Goal: Transaction & Acquisition: Obtain resource

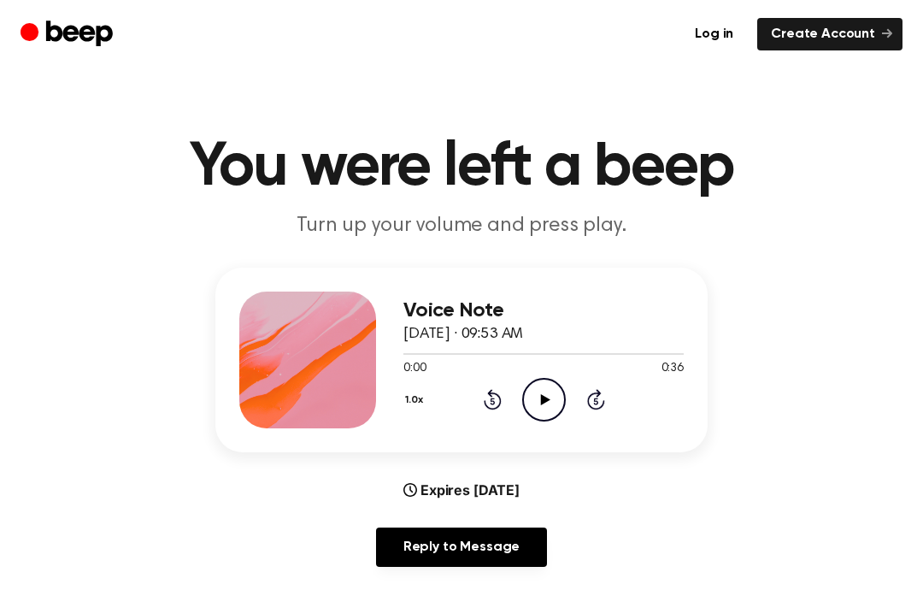
click at [538, 375] on div "0:00 0:36" at bounding box center [543, 369] width 280 height 18
click at [533, 380] on circle at bounding box center [544, 400] width 42 height 42
click at [479, 400] on div "1.0x Rewind 5 seconds Play Audio Skip 5 seconds" at bounding box center [543, 400] width 280 height 44
click at [492, 407] on icon "Rewind 5 seconds" at bounding box center [492, 399] width 19 height 22
click at [494, 404] on icon at bounding box center [492, 401] width 4 height 7
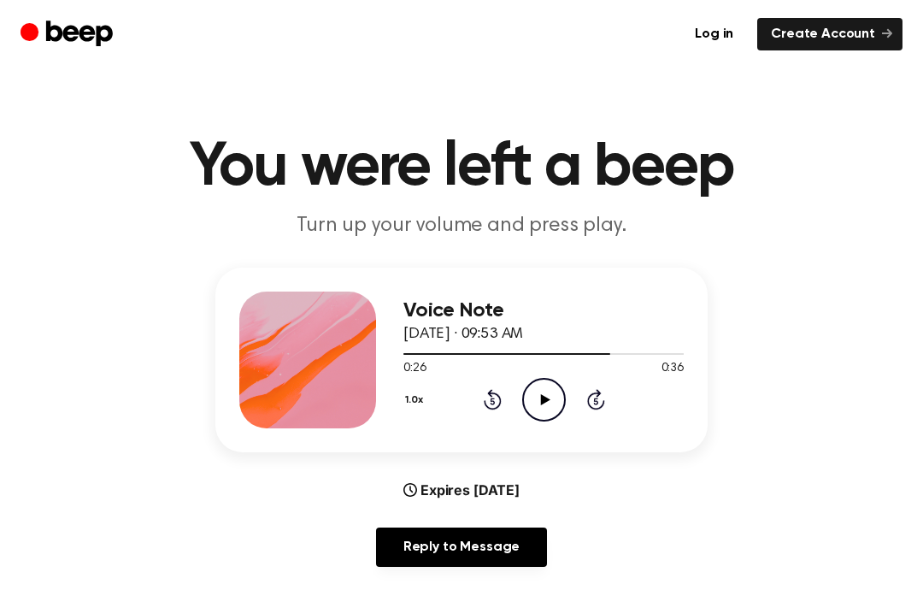
click at [493, 404] on icon at bounding box center [492, 401] width 4 height 7
click at [487, 402] on icon "Rewind 5 seconds" at bounding box center [492, 399] width 19 height 22
click at [484, 409] on icon "Rewind 5 seconds" at bounding box center [492, 399] width 19 height 22
click at [481, 405] on div "1.0x Rewind 5 seconds Play Audio Skip 5 seconds" at bounding box center [543, 400] width 280 height 44
click at [475, 387] on div "1.0x Rewind 5 seconds Play Audio Skip 5 seconds" at bounding box center [543, 400] width 280 height 44
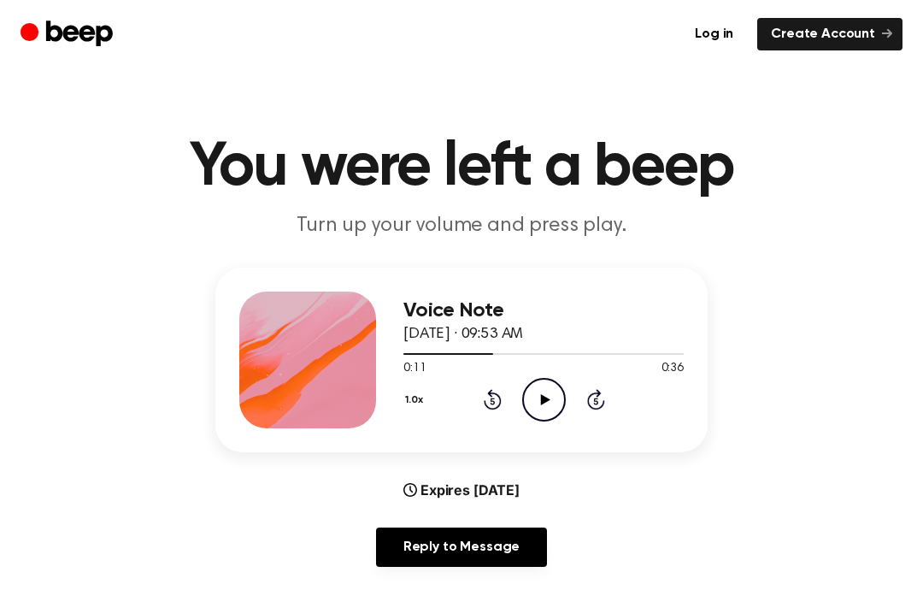
click at [462, 397] on div "1.0x Rewind 5 seconds Play Audio Skip 5 seconds" at bounding box center [543, 400] width 280 height 44
click at [456, 393] on div "1.0x Rewind 5 seconds Play Audio Skip 5 seconds" at bounding box center [543, 400] width 280 height 44
click at [474, 412] on div "1.0x Rewind 5 seconds Play Audio Skip 5 seconds" at bounding box center [543, 400] width 280 height 44
click at [480, 415] on div "1.0x Rewind 5 seconds Play Audio Skip 5 seconds" at bounding box center [543, 400] width 280 height 44
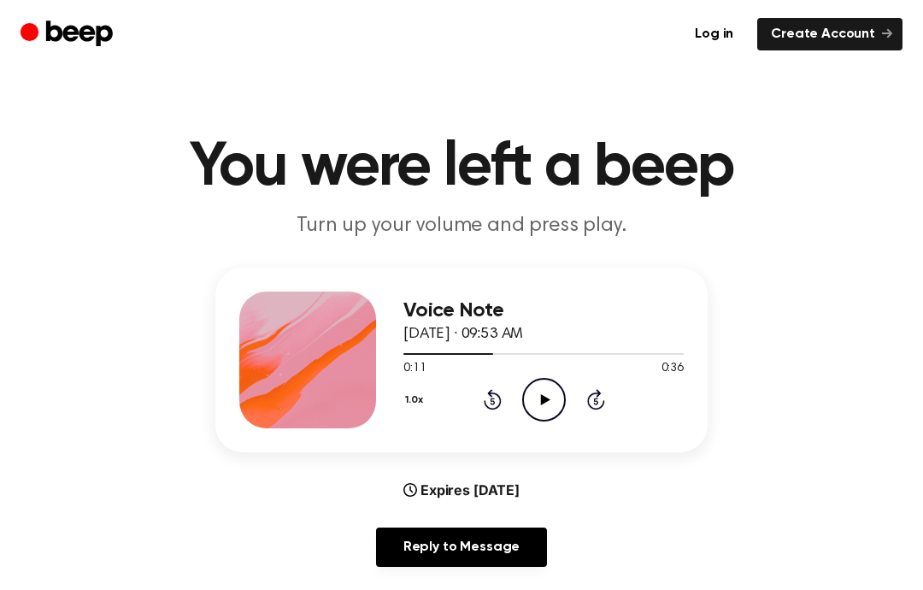
click at [539, 406] on icon "Play Audio" at bounding box center [544, 400] width 44 height 44
click at [494, 390] on icon "Rewind 5 seconds" at bounding box center [492, 399] width 19 height 22
click at [493, 409] on icon at bounding box center [493, 399] width 18 height 21
click at [490, 410] on div "1.0x Rewind 5 seconds Pause Audio Skip 5 seconds" at bounding box center [543, 400] width 280 height 44
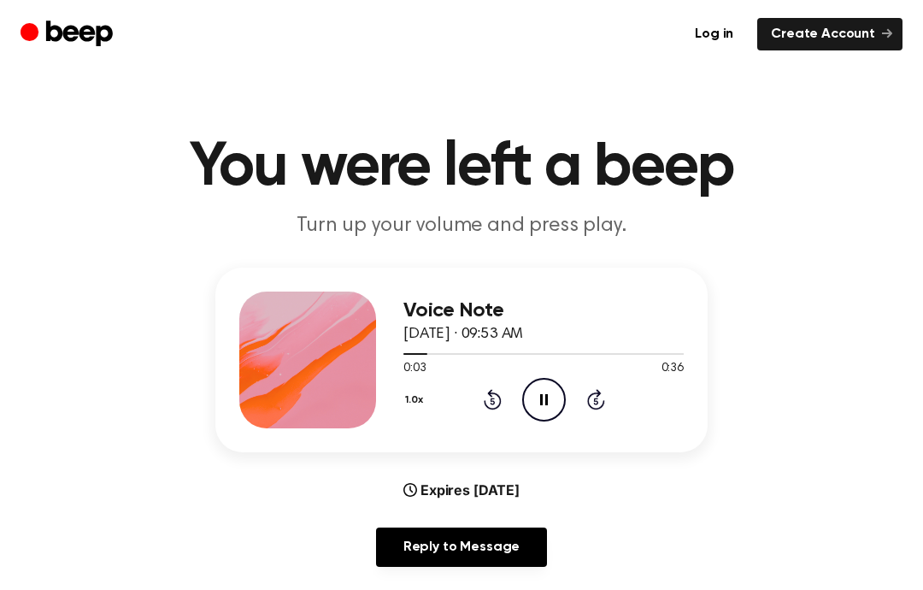
click at [488, 403] on icon "Rewind 5 seconds" at bounding box center [492, 399] width 19 height 22
click at [492, 406] on icon "Rewind 5 seconds" at bounding box center [492, 399] width 19 height 22
click at [496, 409] on icon at bounding box center [493, 399] width 18 height 21
click at [495, 409] on icon at bounding box center [493, 399] width 18 height 21
click at [543, 400] on icon "Pause Audio" at bounding box center [544, 400] width 44 height 44
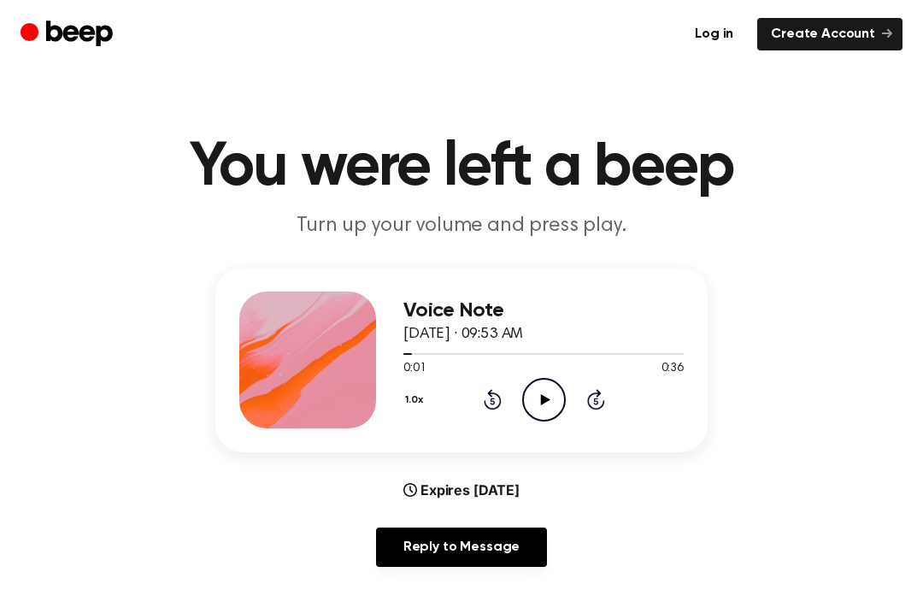
click at [554, 384] on icon "Play Audio" at bounding box center [544, 400] width 44 height 44
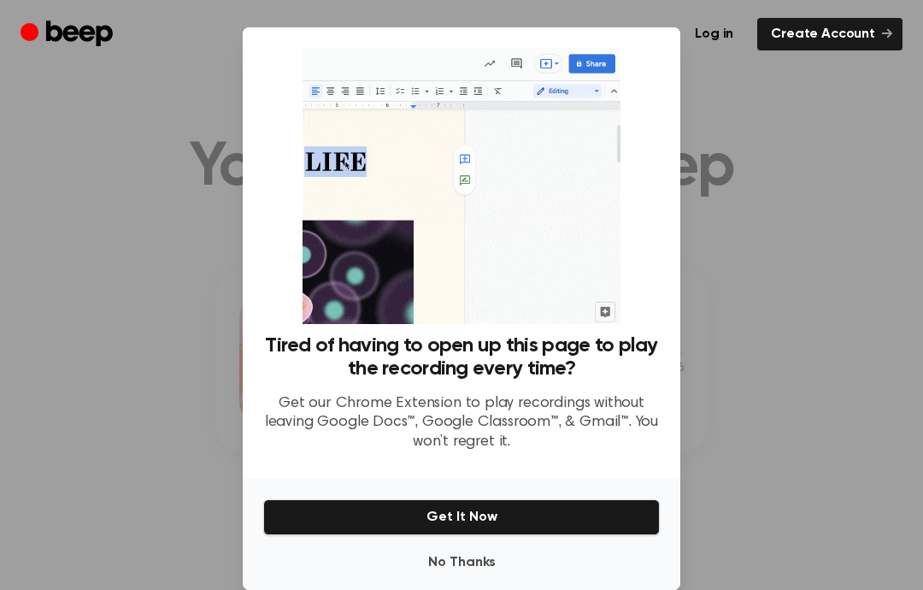
click at [174, 111] on div at bounding box center [461, 295] width 923 height 590
click at [329, 535] on button "Get It Now" at bounding box center [461, 517] width 397 height 36
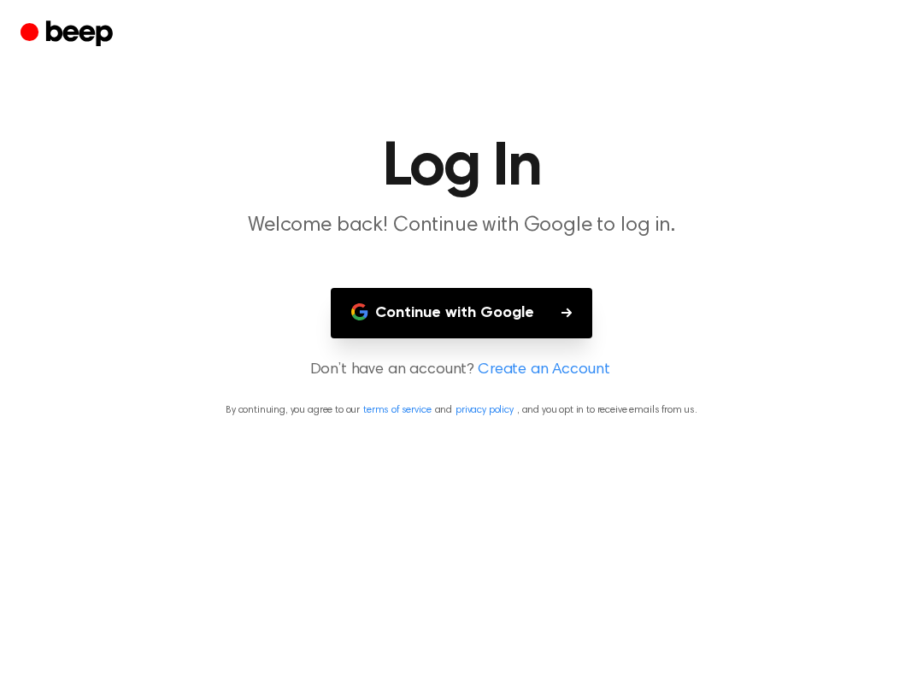
click at [922, 250] on main "Log In Welcome back! Continue with Google to log in. Continue with Google Don’t…" at bounding box center [461, 337] width 923 height 675
